Goal: Check status

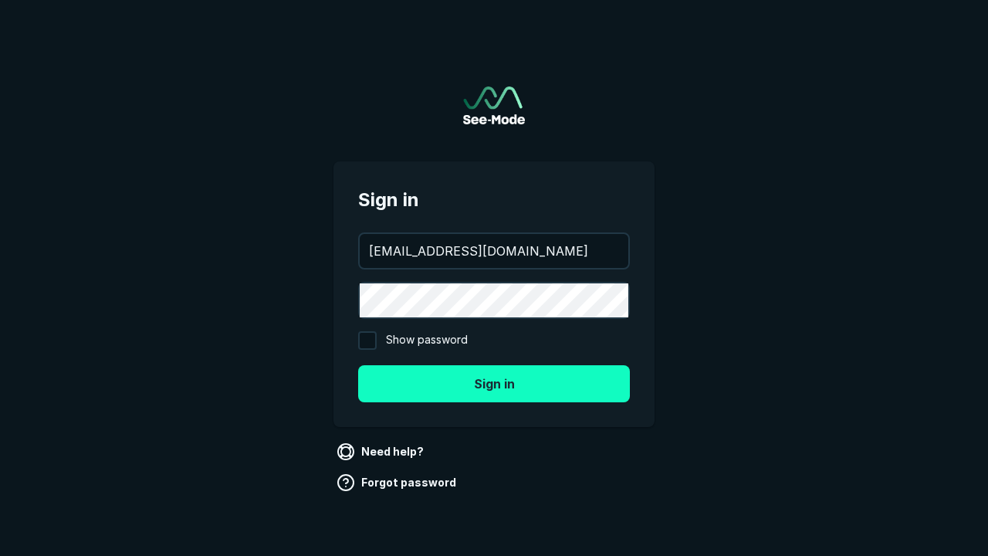
click at [494, 383] on button "Sign in" at bounding box center [494, 383] width 272 height 37
